Goal: Transaction & Acquisition: Obtain resource

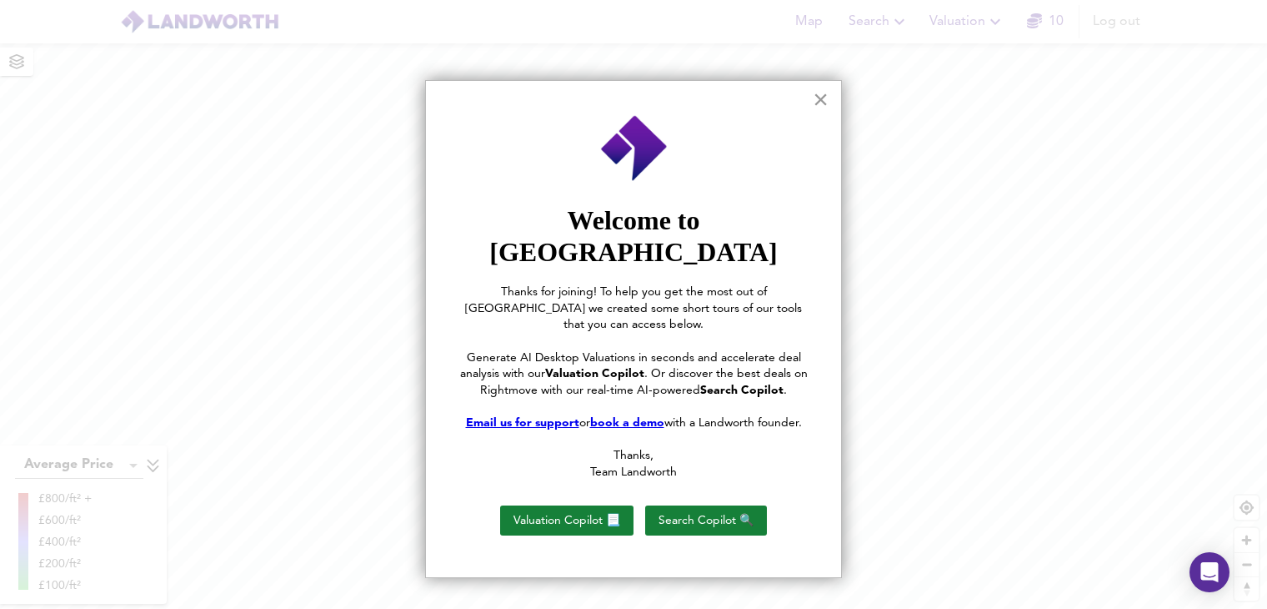
click at [824, 99] on button "×" at bounding box center [821, 99] width 16 height 27
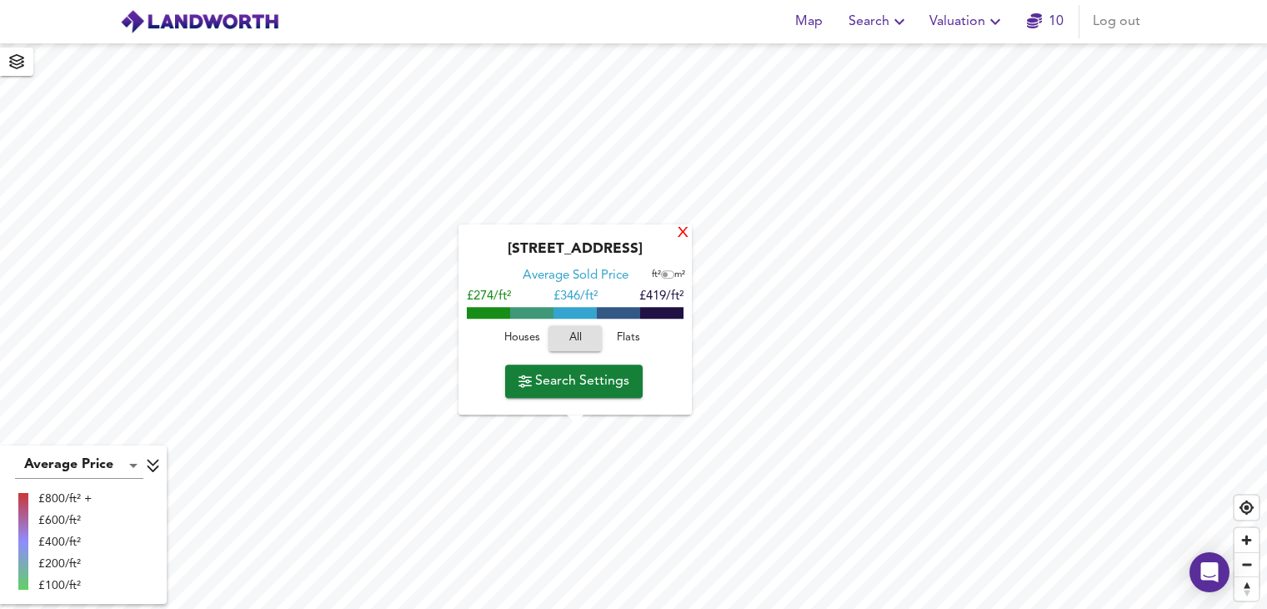
click at [680, 231] on div "X" at bounding box center [683, 234] width 14 height 16
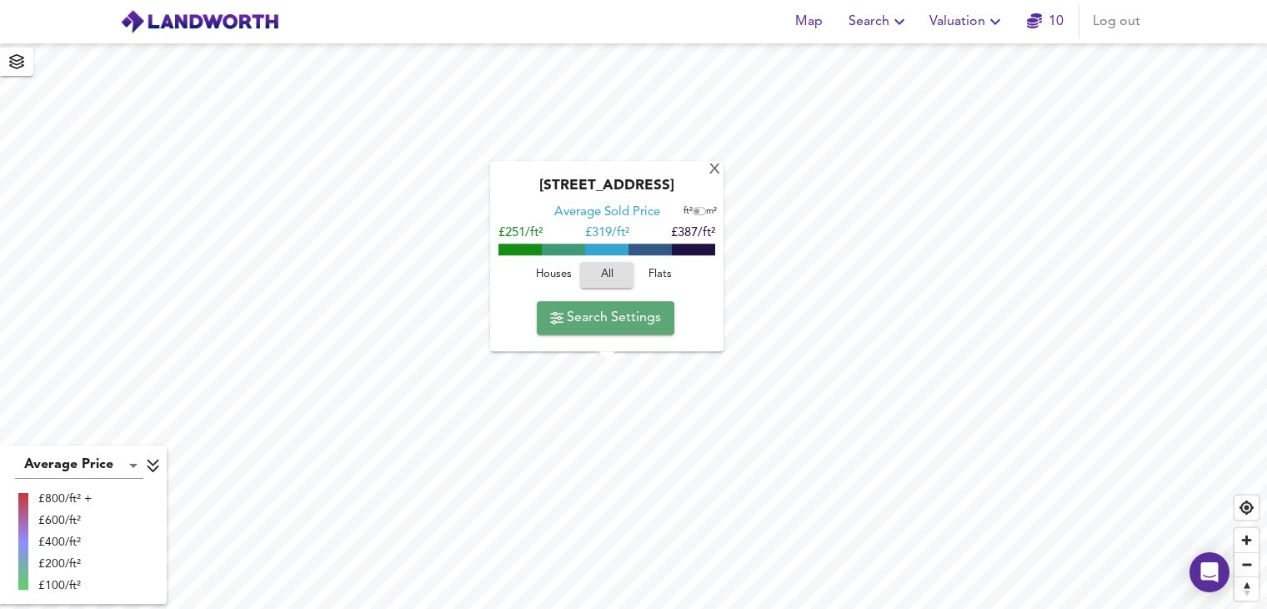
click at [621, 323] on span "Search Settings" at bounding box center [605, 317] width 111 height 23
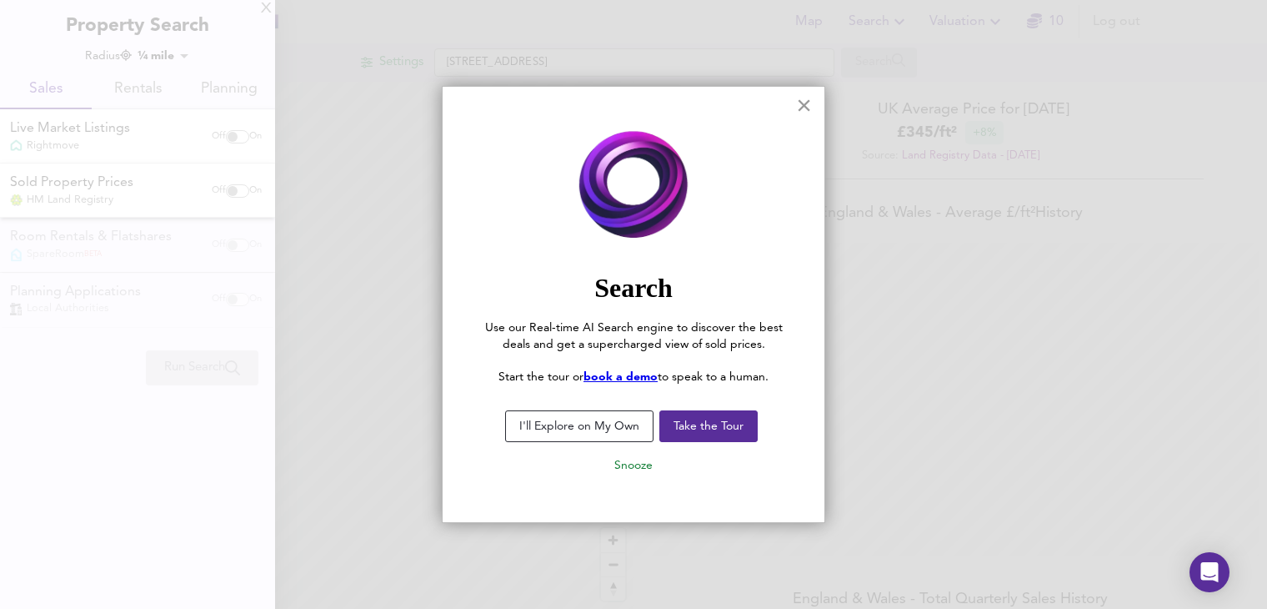
scroll to position [609, 1267]
click at [808, 106] on button "×" at bounding box center [804, 105] width 16 height 27
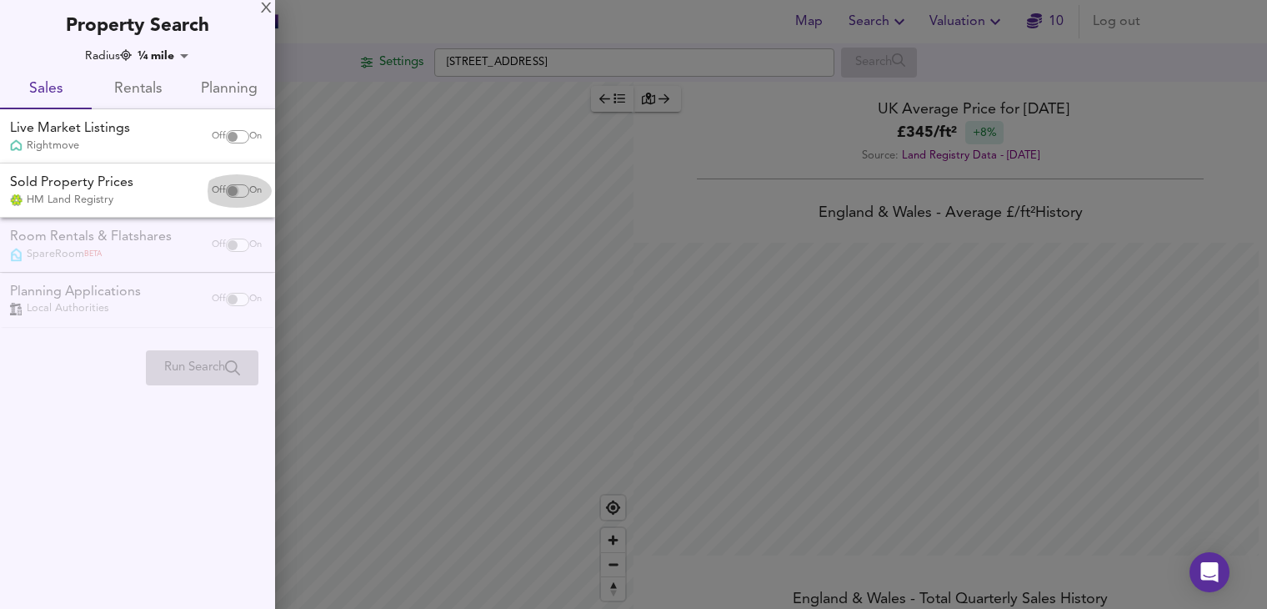
click at [239, 192] on input "checkbox" at bounding box center [233, 190] width 40 height 13
checkbox input "true"
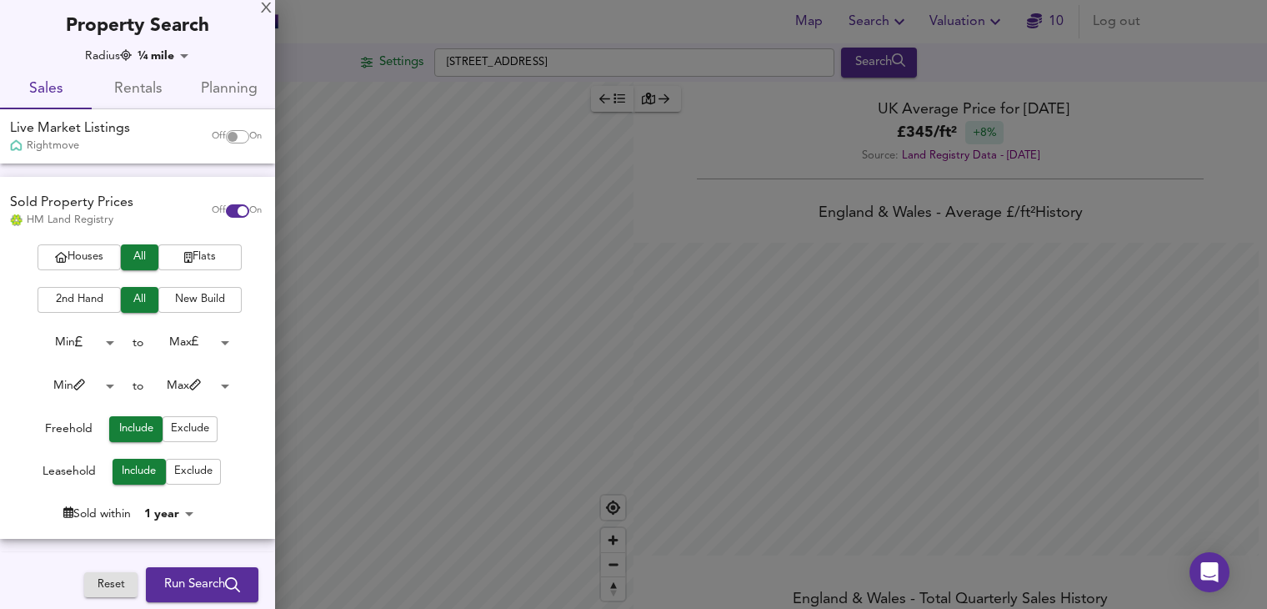
click at [104, 255] on span "Houses" at bounding box center [79, 257] width 67 height 19
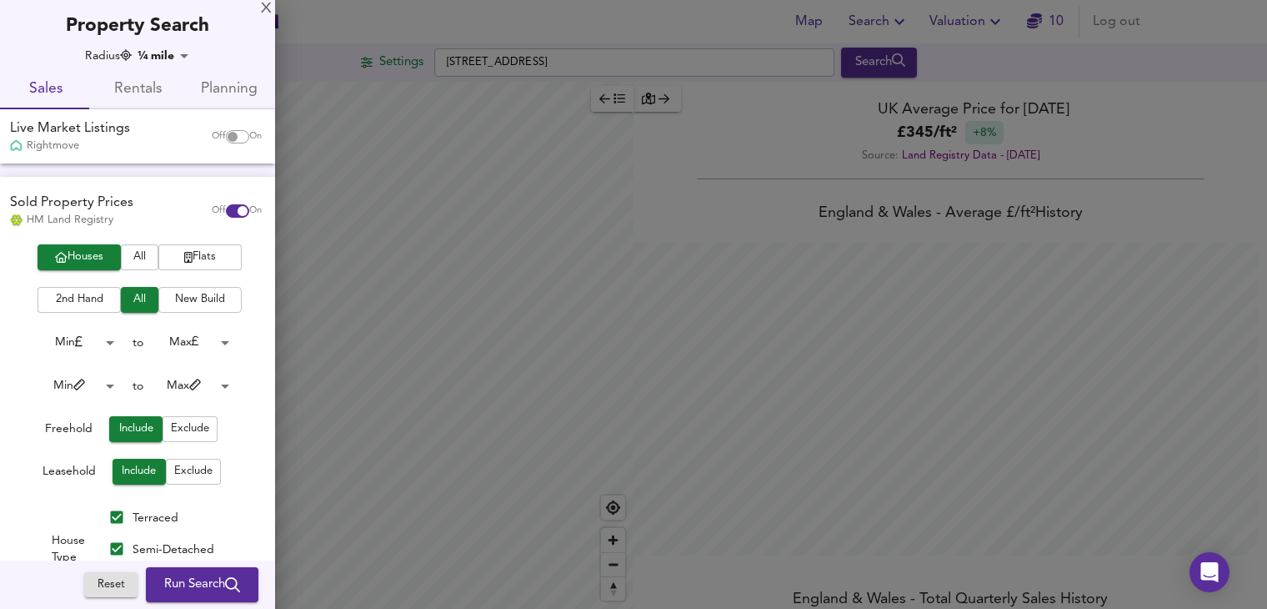
click at [204, 303] on span "New Build" at bounding box center [200, 299] width 67 height 19
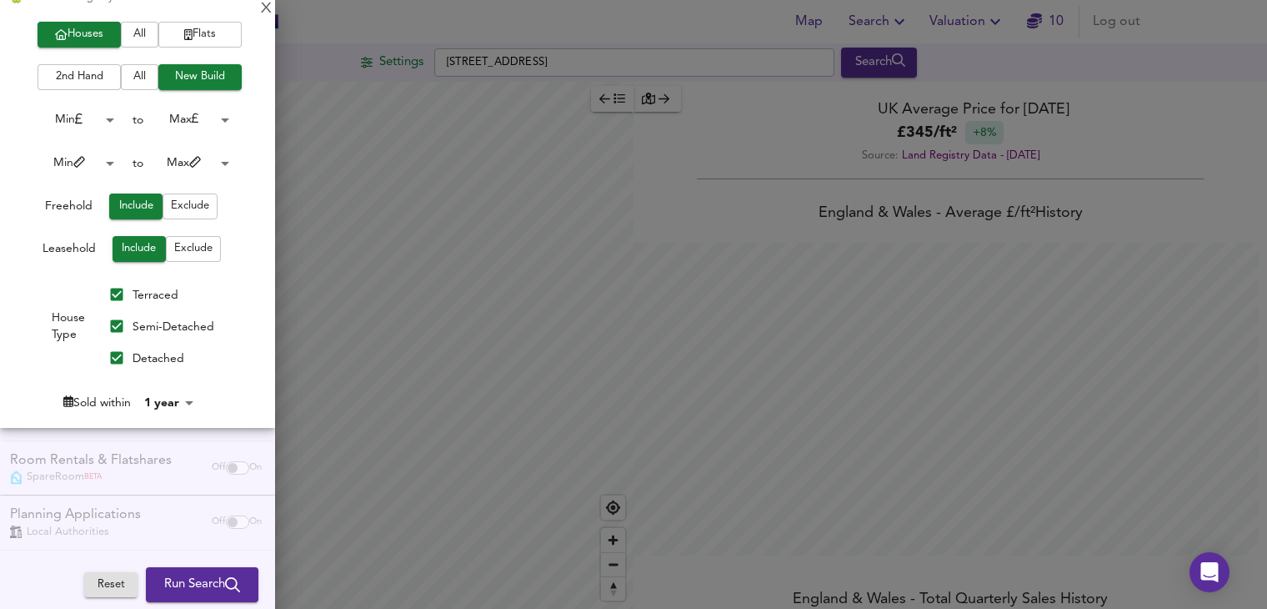
scroll to position [228, 0]
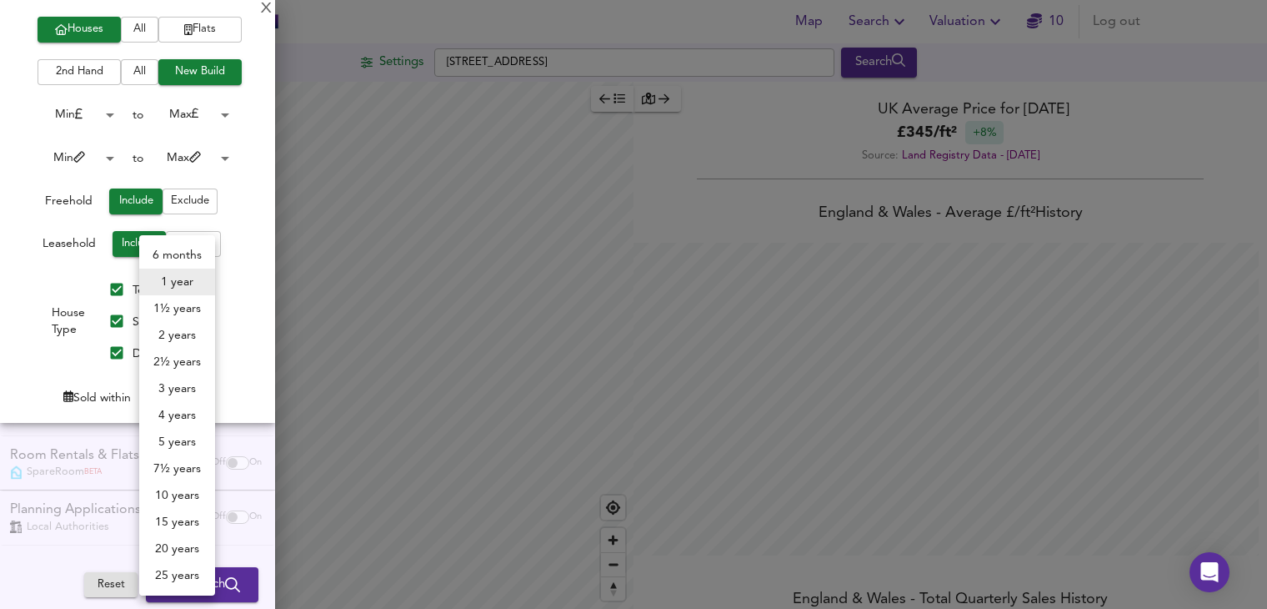
click at [161, 389] on body "Map Search Valuation 10 Log out Settings Shoemakers Close, CV7 8RY Search Avera…" at bounding box center [633, 304] width 1267 height 609
click at [183, 410] on li "4 years" at bounding box center [177, 415] width 76 height 27
type input "48"
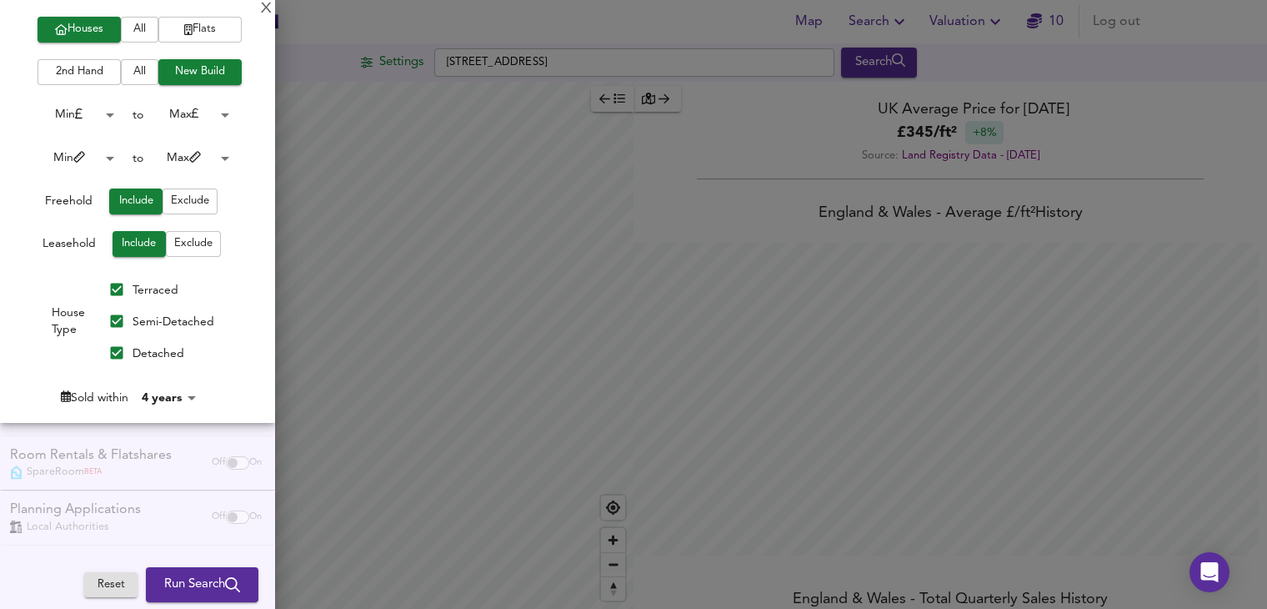
click at [183, 410] on li "4 years" at bounding box center [167, 406] width 57 height 15
click at [204, 585] on span "Run Search" at bounding box center [202, 585] width 76 height 22
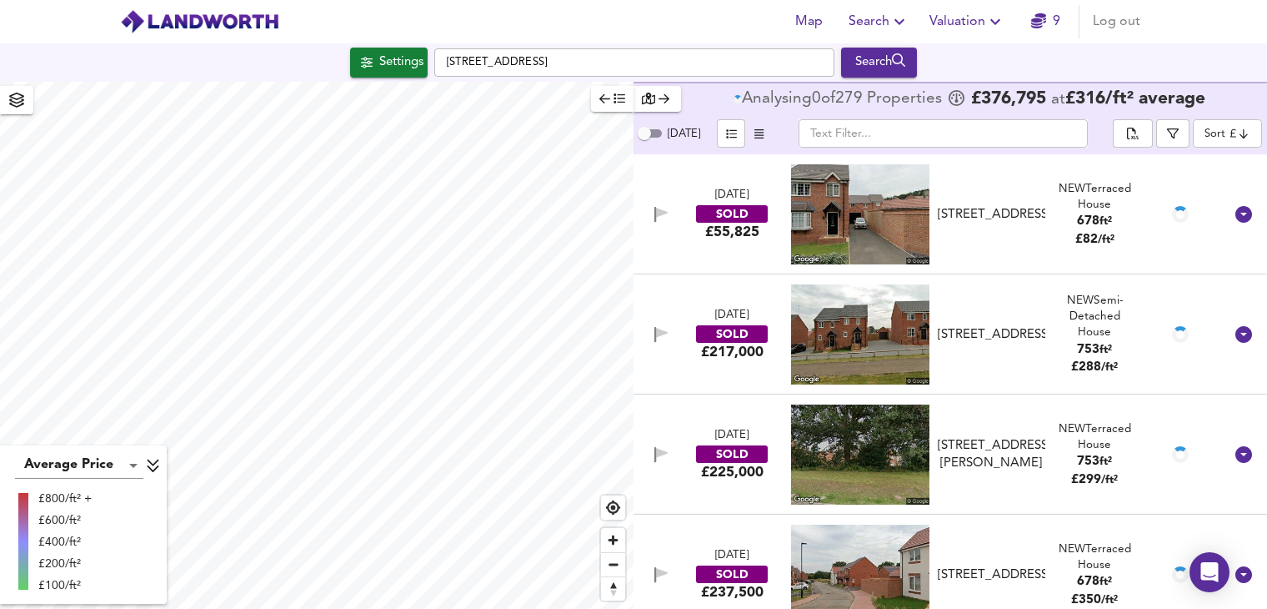
checkbox input "false"
checkbox input "true"
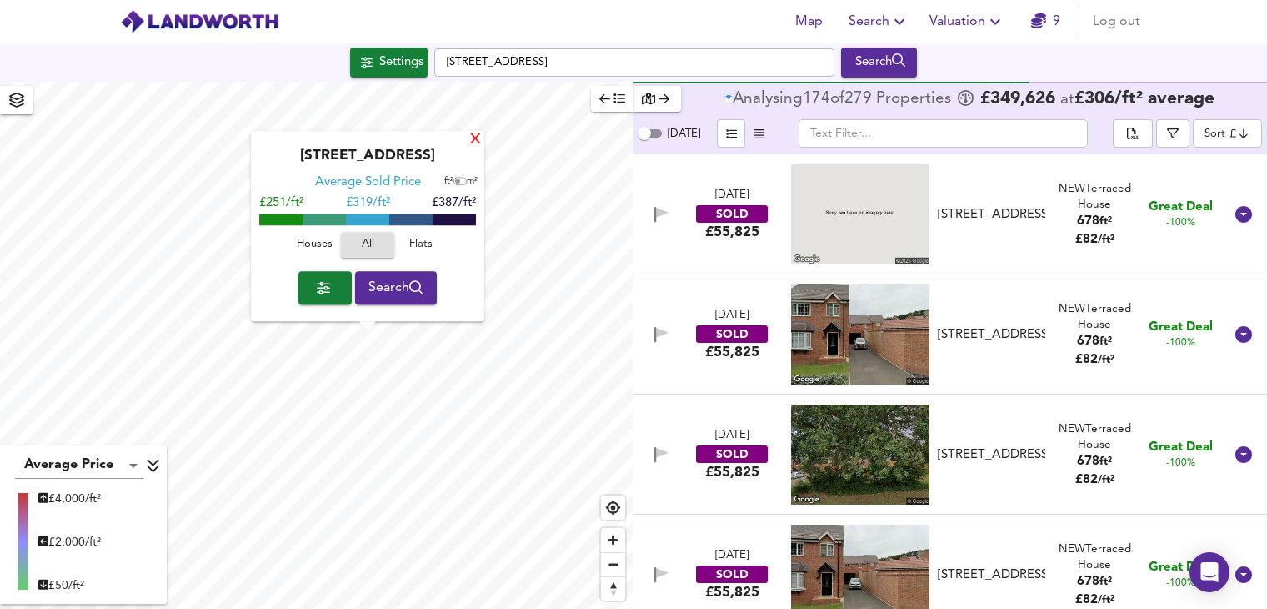
type input "579"
click at [478, 139] on div "X" at bounding box center [475, 141] width 14 height 16
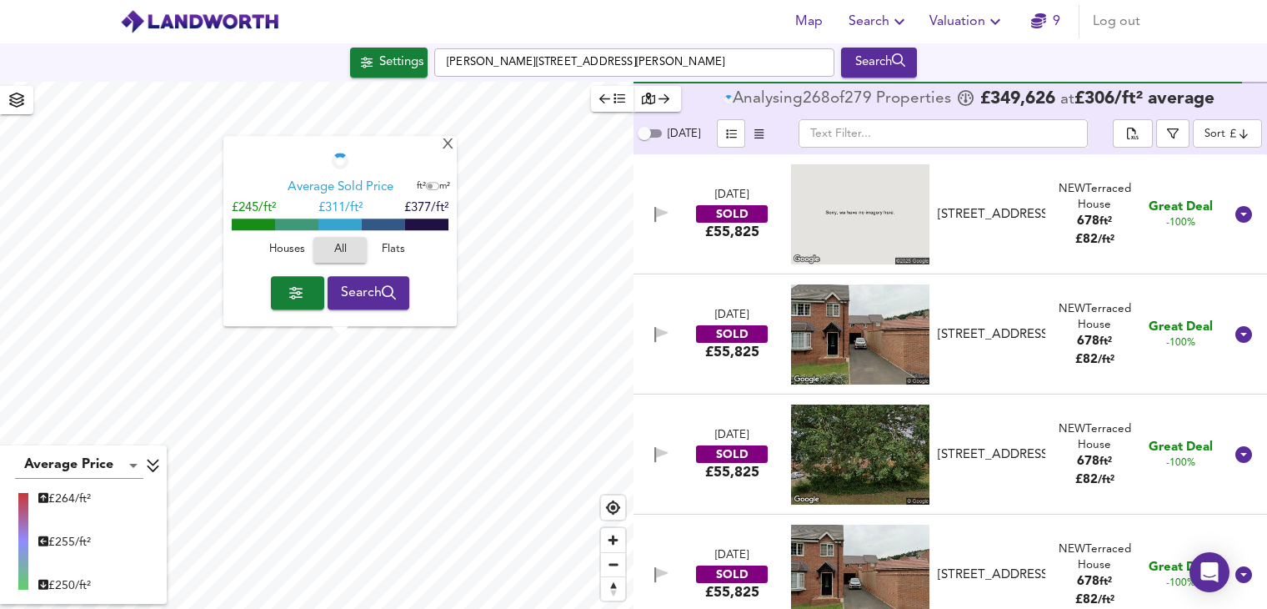
click at [445, 148] on div "X" at bounding box center [448, 146] width 14 height 16
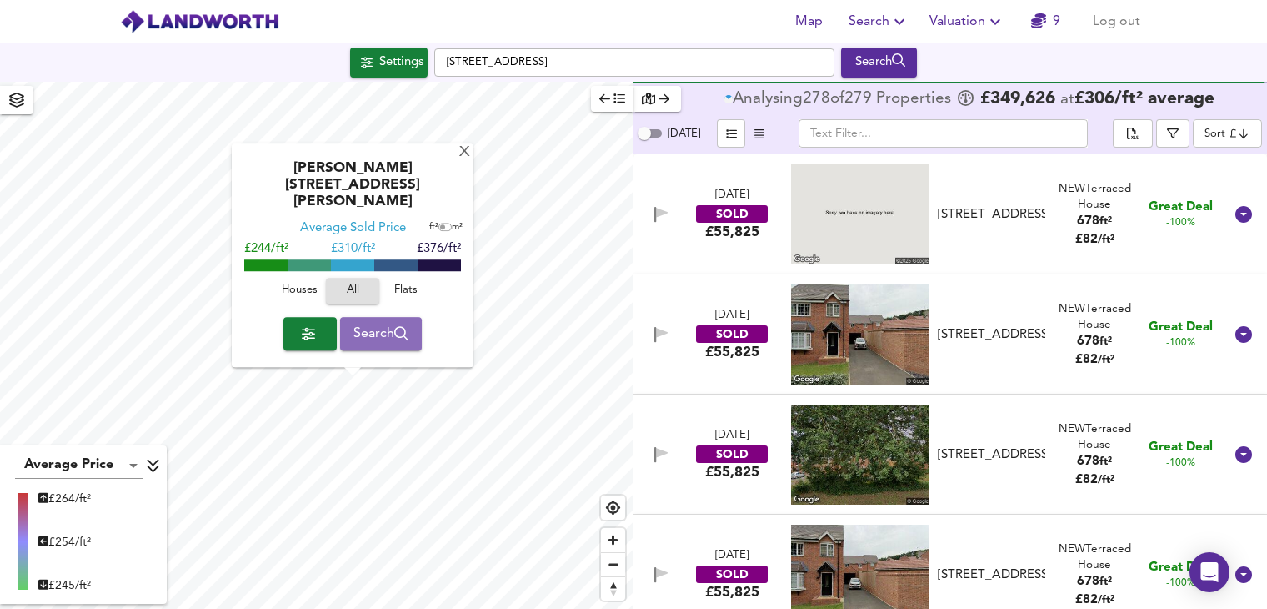
click at [398, 335] on icon "button" at bounding box center [401, 333] width 15 height 15
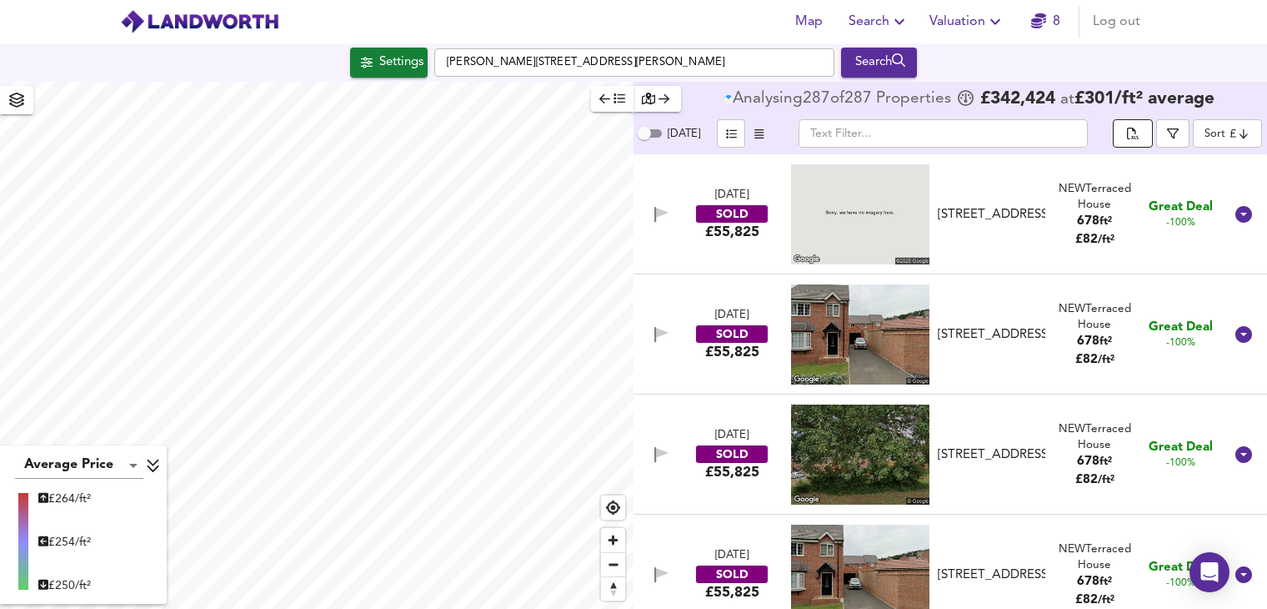
click at [1135, 139] on icon "split button" at bounding box center [1133, 135] width 12 height 15
